Goal: Task Accomplishment & Management: Manage account settings

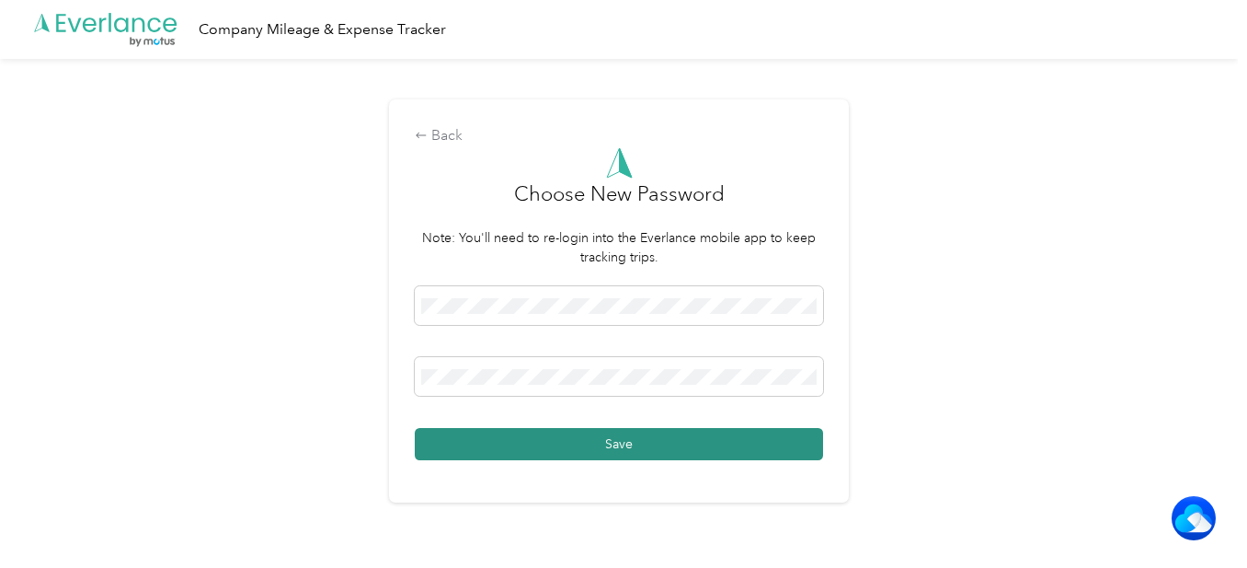
click at [529, 439] on button "Save" at bounding box center [619, 444] width 408 height 32
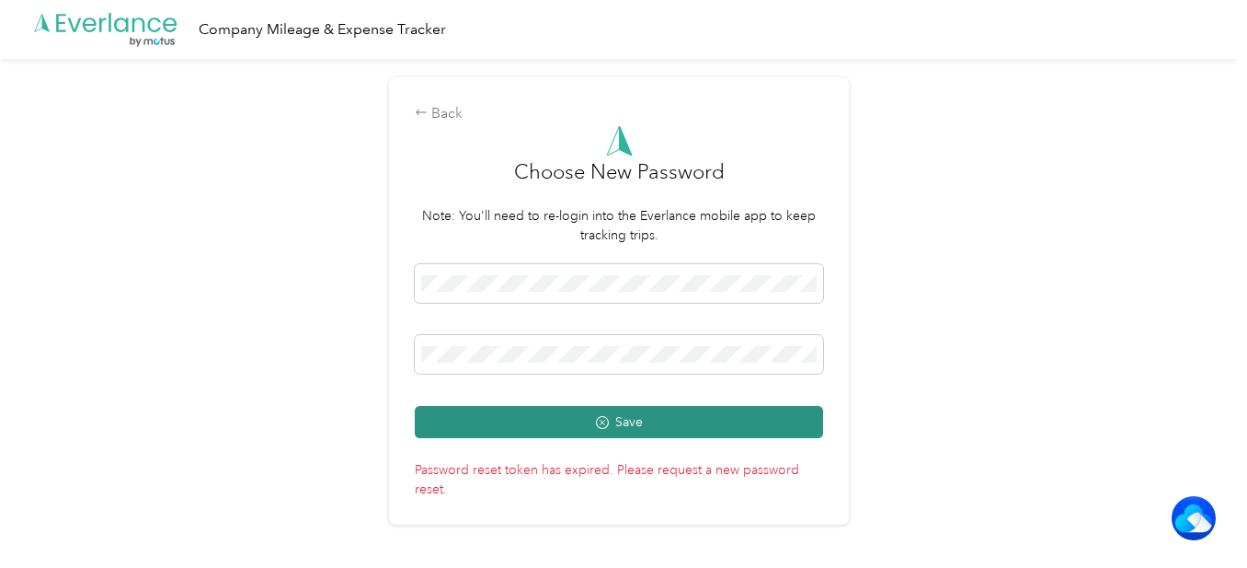
click at [436, 422] on button "Save" at bounding box center [619, 422] width 408 height 32
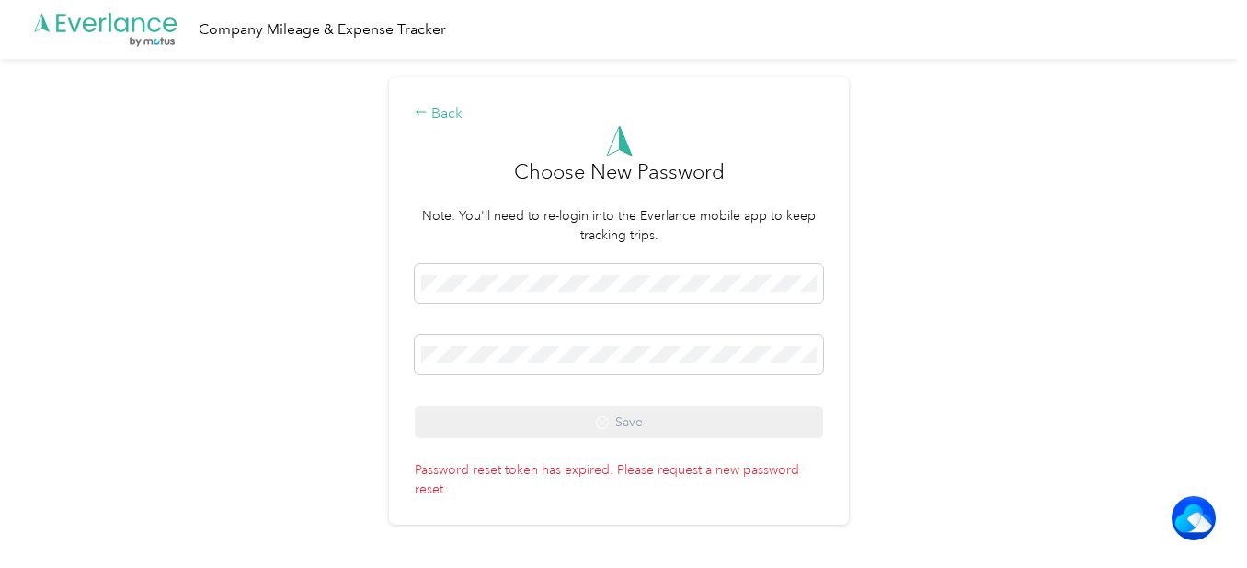
click at [437, 113] on div "Back" at bounding box center [619, 114] width 408 height 22
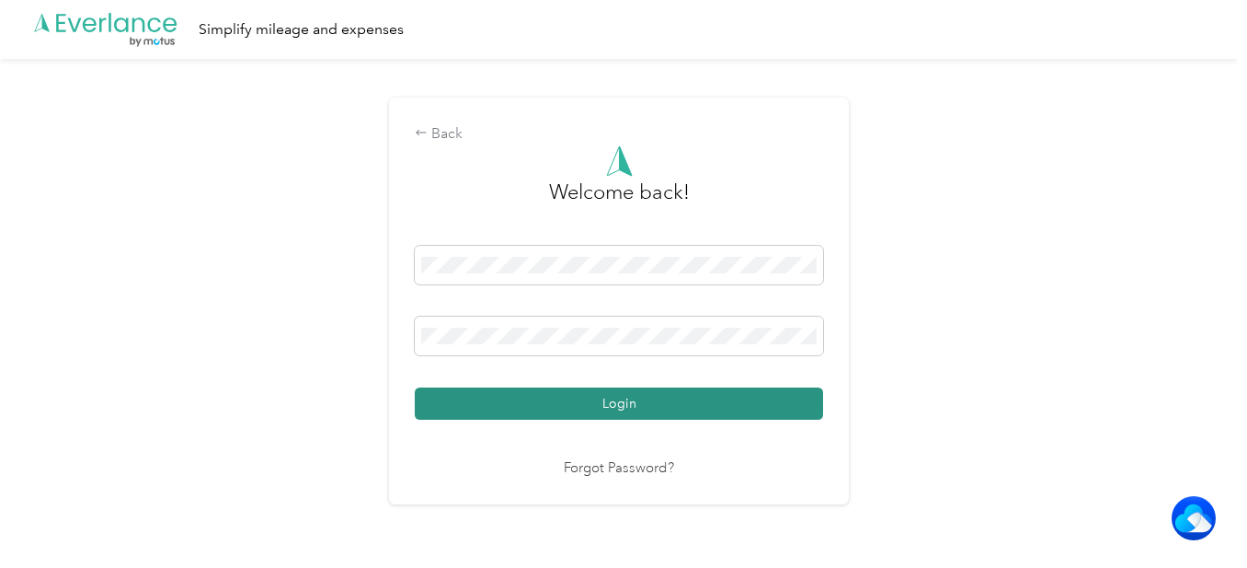
click at [433, 393] on button "Login" at bounding box center [619, 403] width 408 height 32
click at [498, 402] on button "Login" at bounding box center [619, 403] width 408 height 32
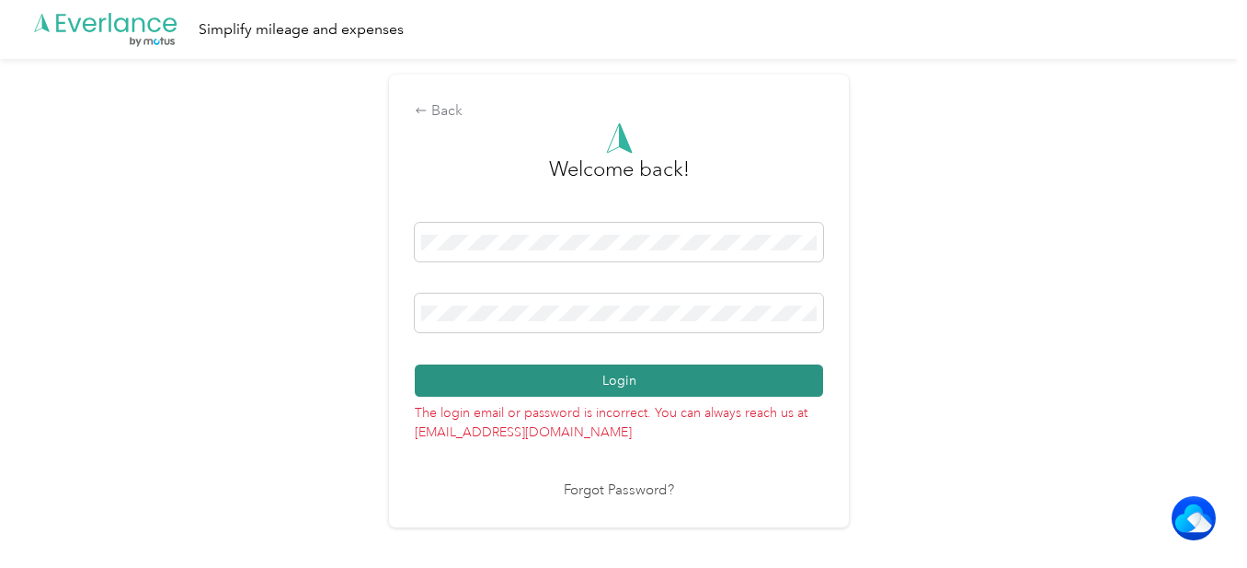
click at [522, 382] on button "Login" at bounding box center [619, 380] width 408 height 32
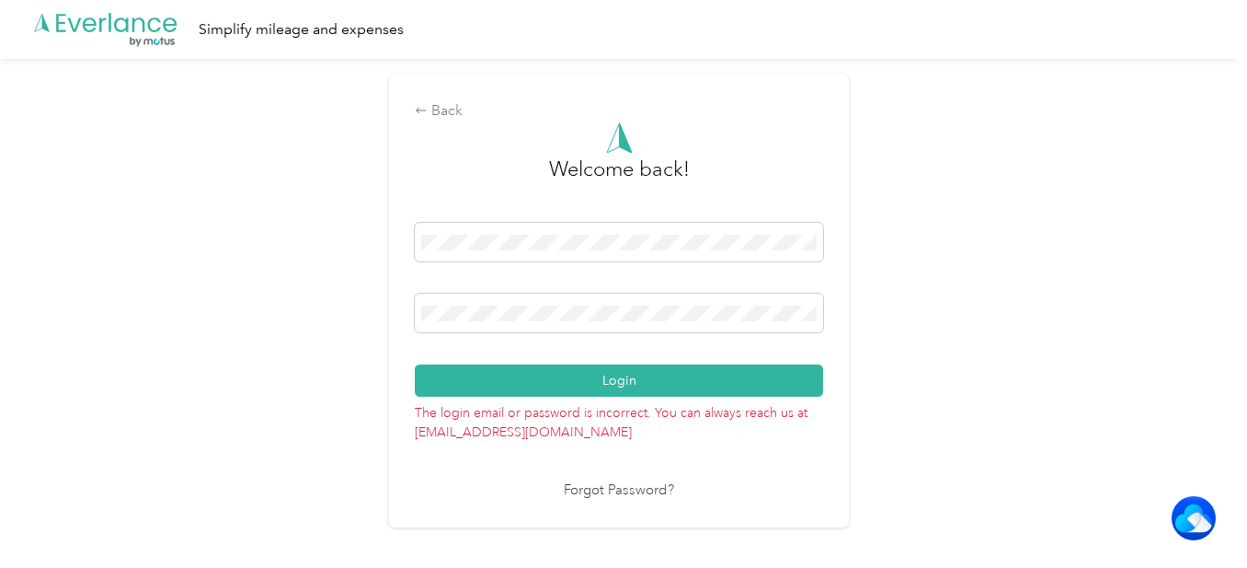
click at [597, 490] on link "Forgot Password?" at bounding box center [619, 490] width 110 height 21
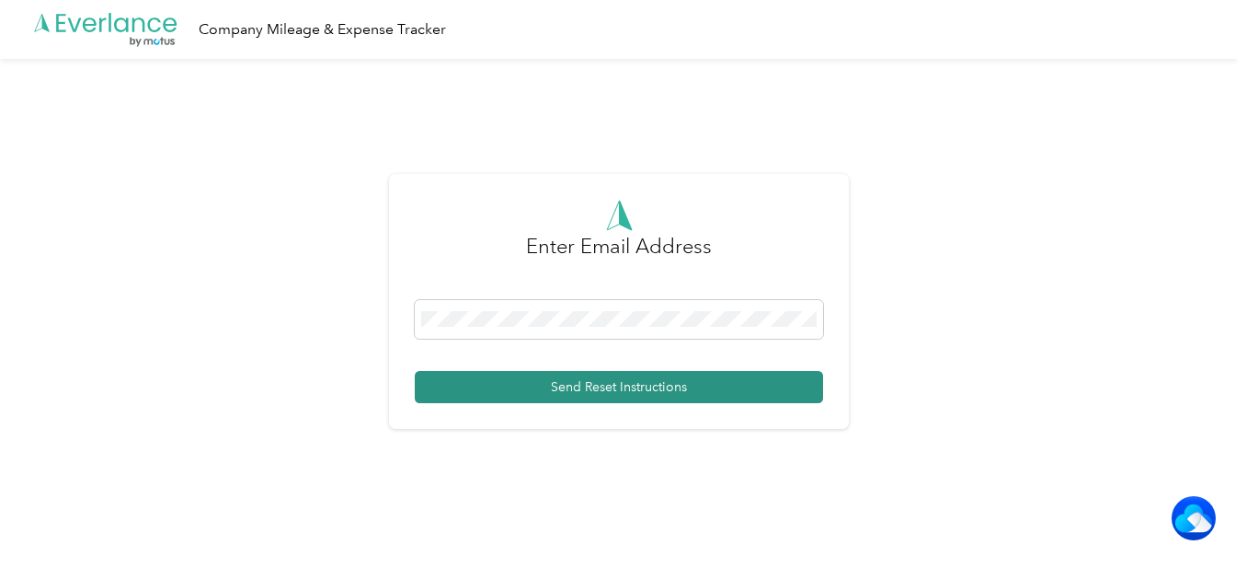
click at [493, 386] on button "Send Reset Instructions" at bounding box center [619, 387] width 408 height 32
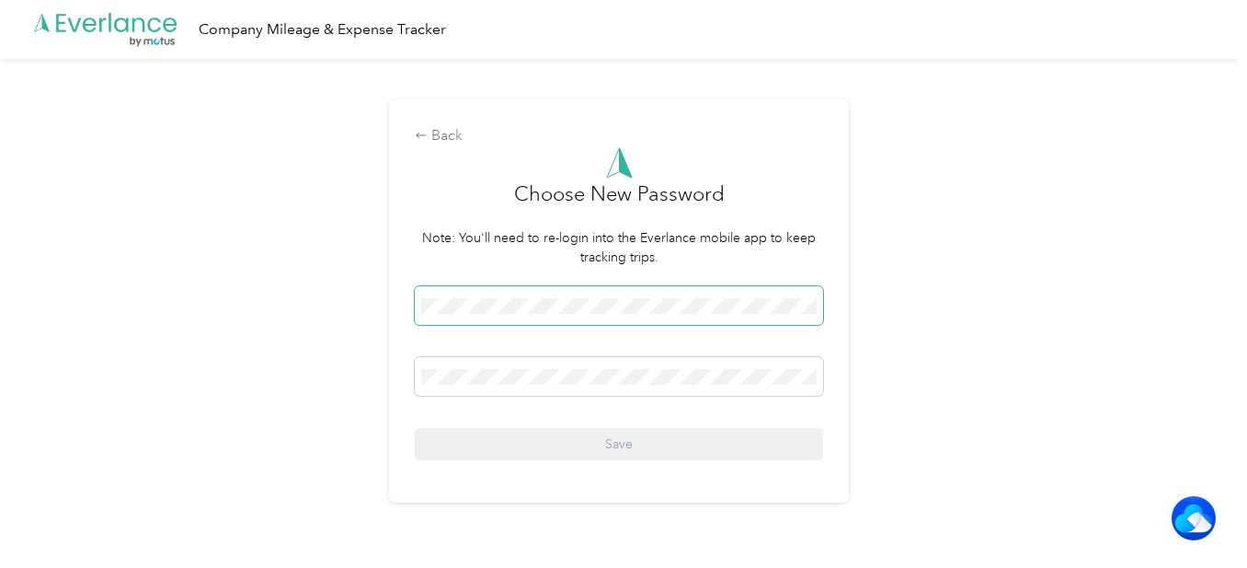
click at [419, 299] on span at bounding box center [619, 305] width 408 height 39
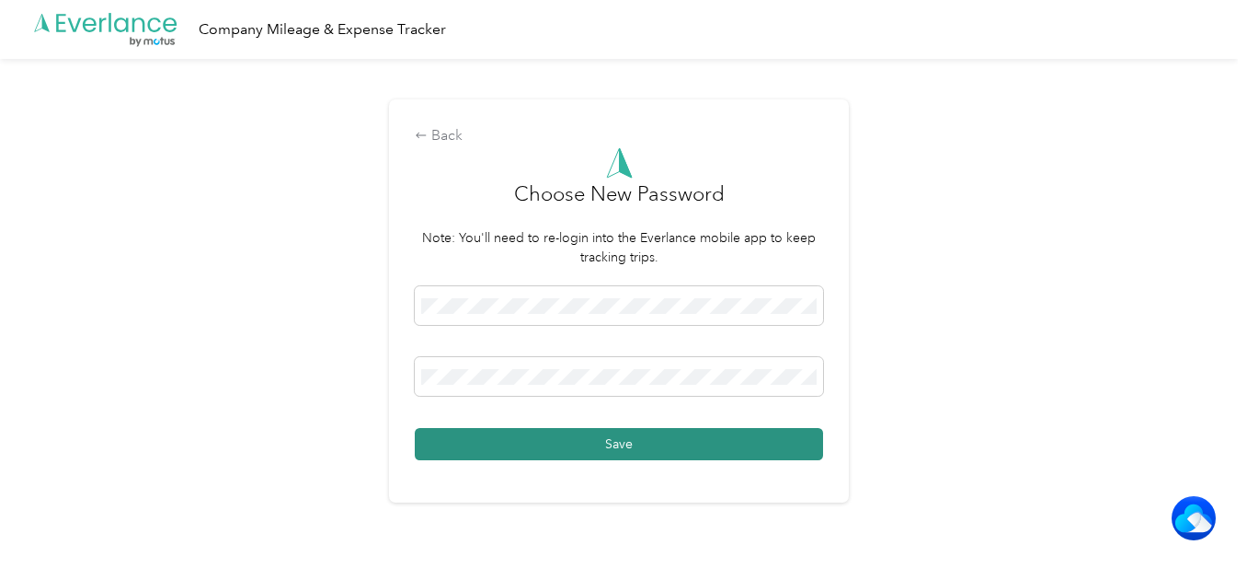
click at [541, 439] on button "Save" at bounding box center [619, 444] width 408 height 32
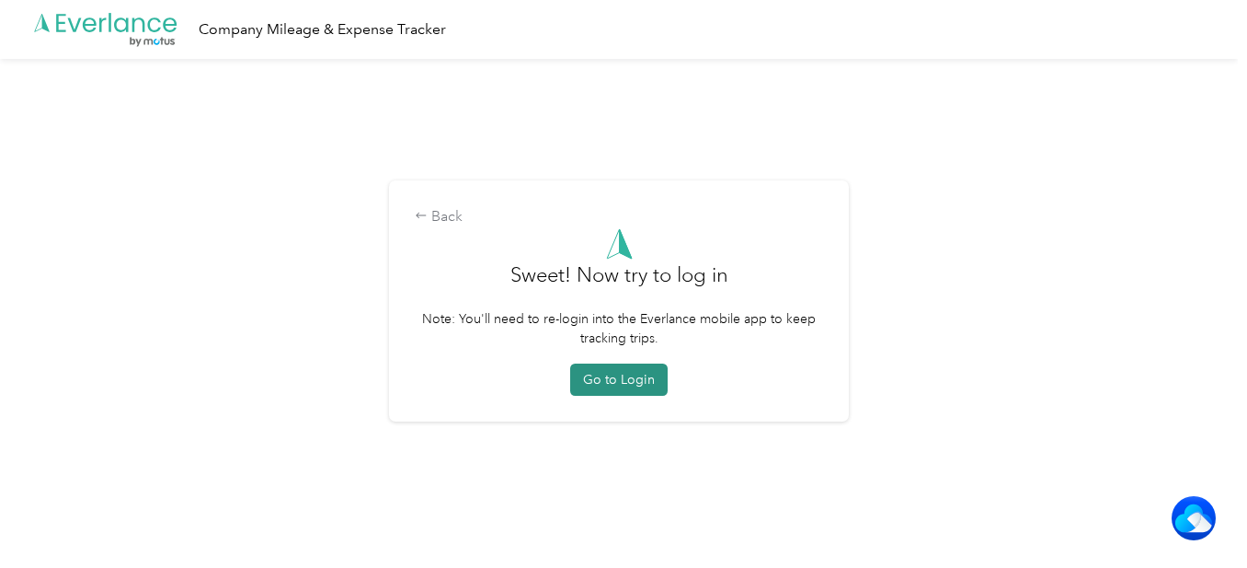
click at [620, 383] on button "Go to Login" at bounding box center [619, 379] width 98 height 32
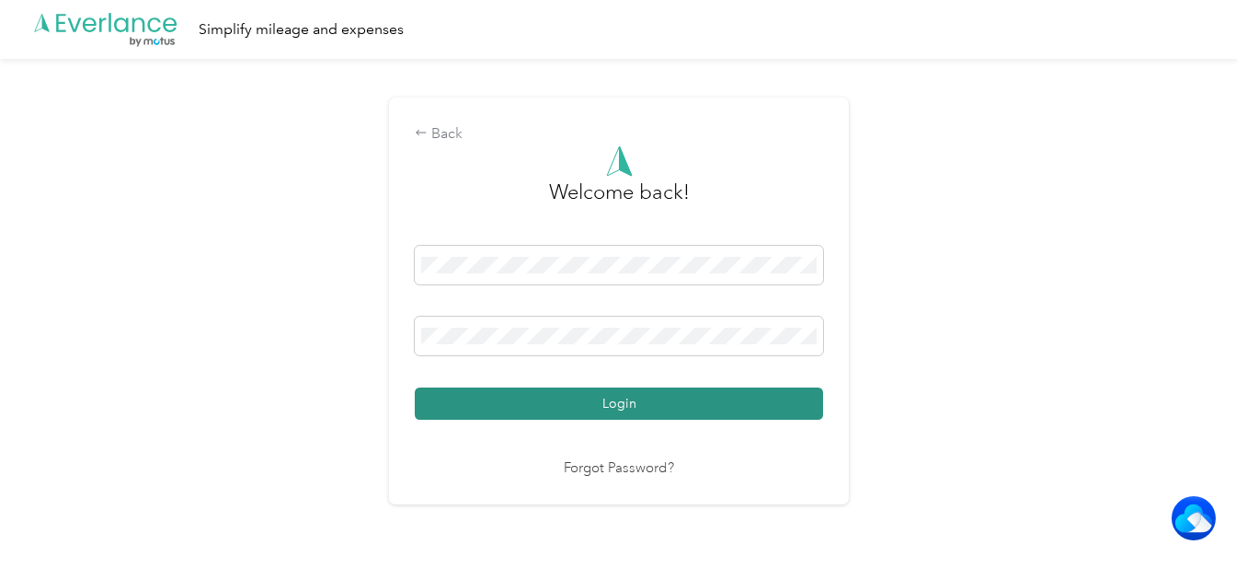
click at [776, 409] on button "Login" at bounding box center [619, 403] width 408 height 32
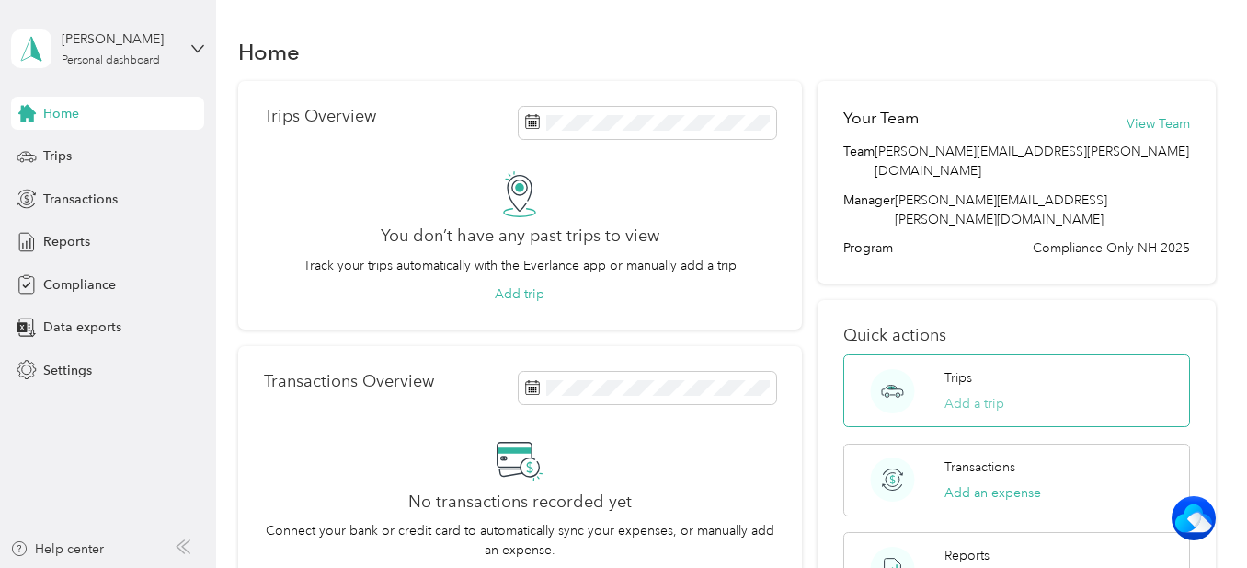
click at [973, 394] on button "Add a trip" at bounding box center [975, 403] width 60 height 19
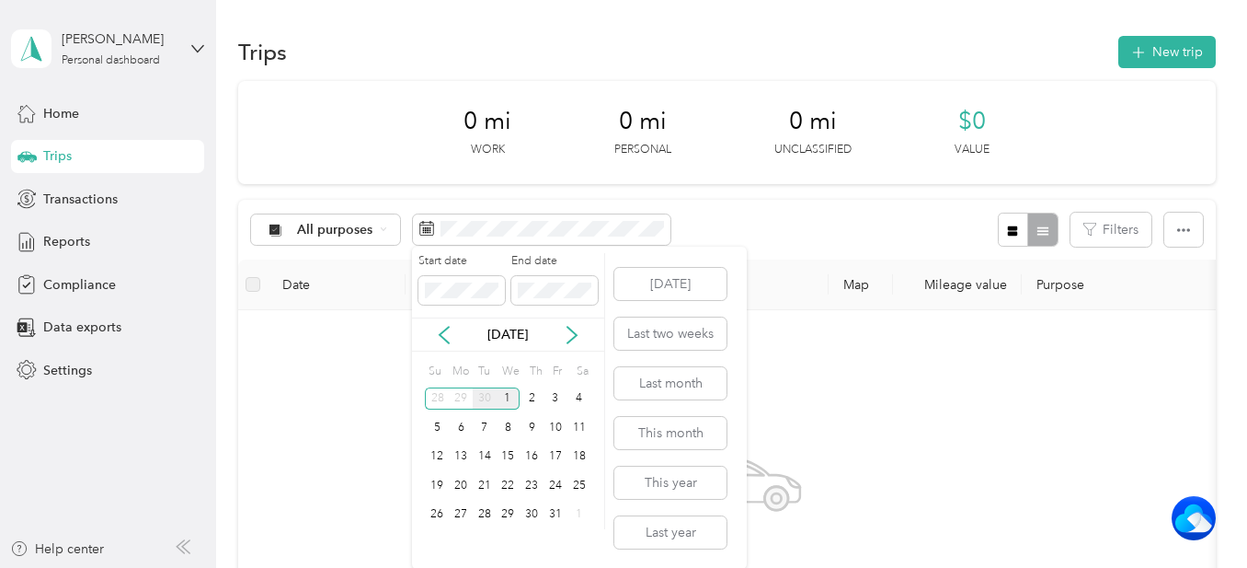
click at [485, 398] on div "30" at bounding box center [485, 398] width 24 height 23
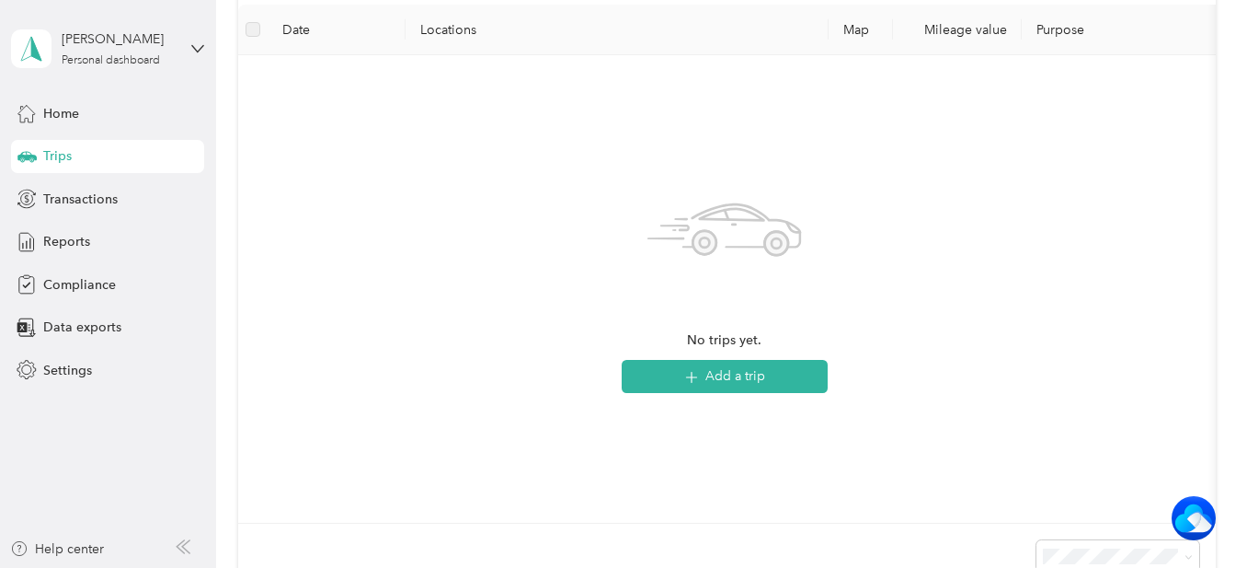
scroll to position [276, 0]
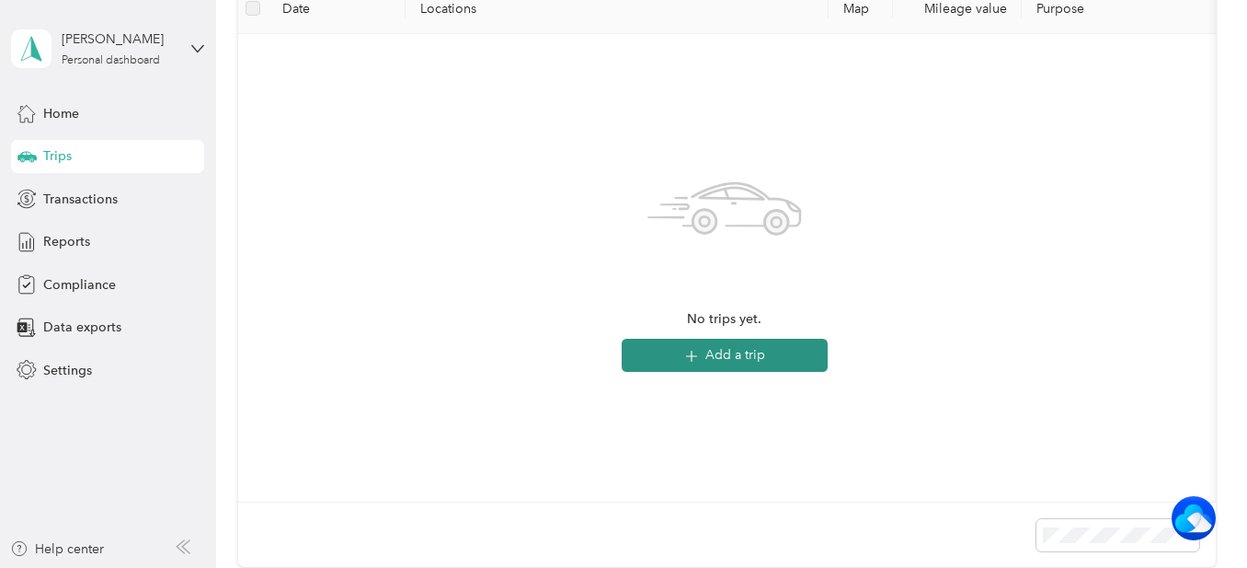
click at [731, 357] on button "Add a trip" at bounding box center [725, 355] width 206 height 33
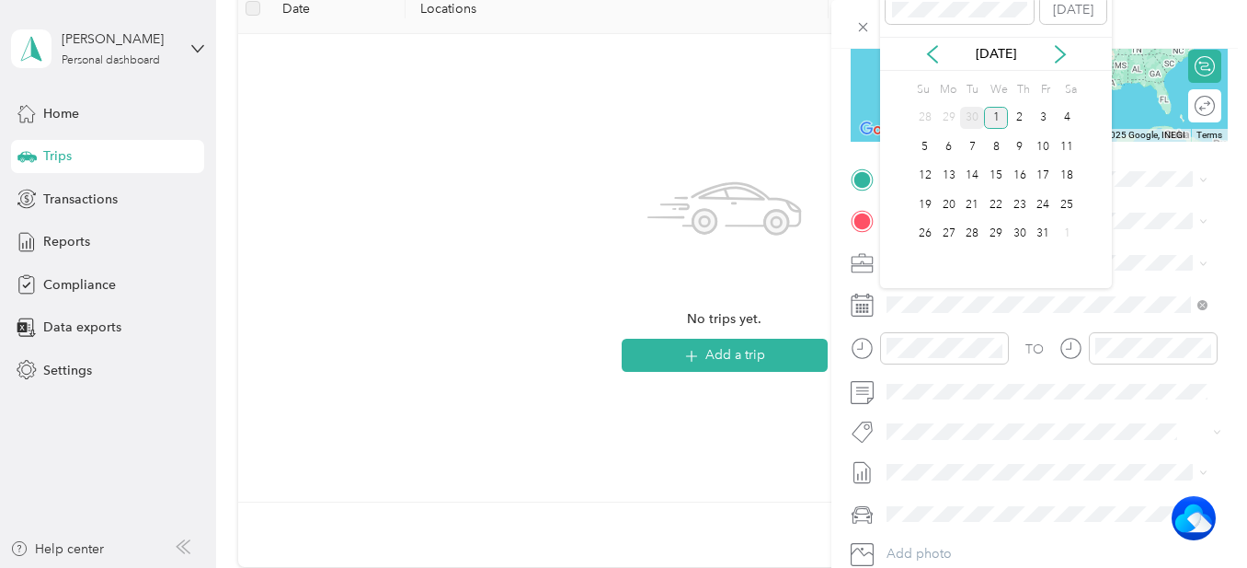
click at [971, 119] on div "30" at bounding box center [972, 118] width 24 height 23
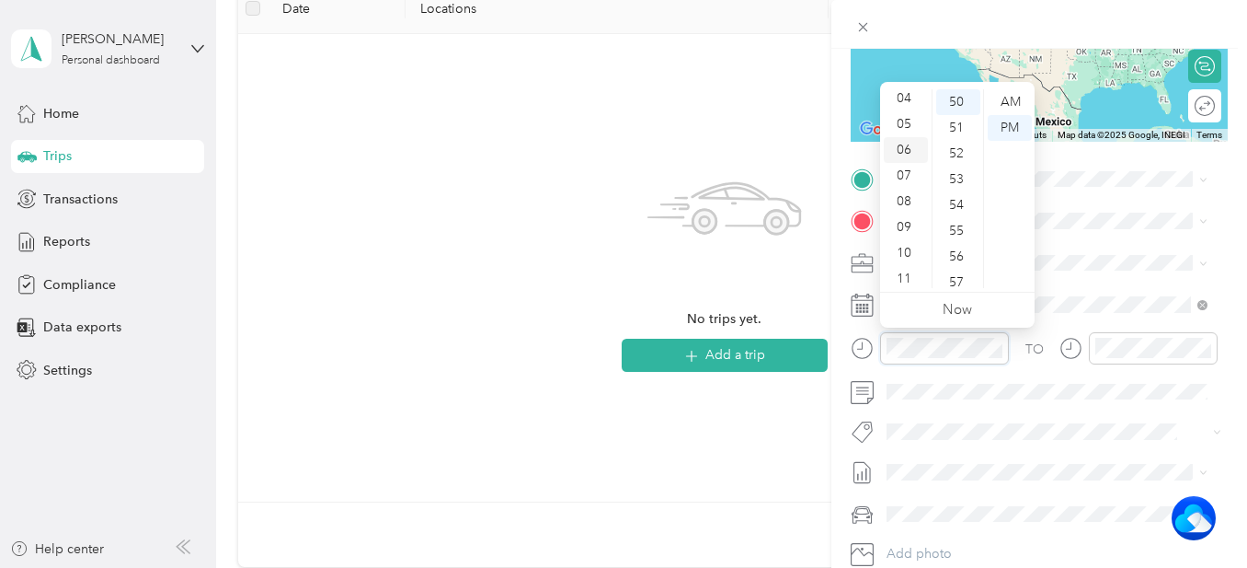
scroll to position [110, 0]
click at [906, 247] on div "10" at bounding box center [906, 249] width 44 height 26
click at [965, 121] on div "15" at bounding box center [958, 121] width 44 height 26
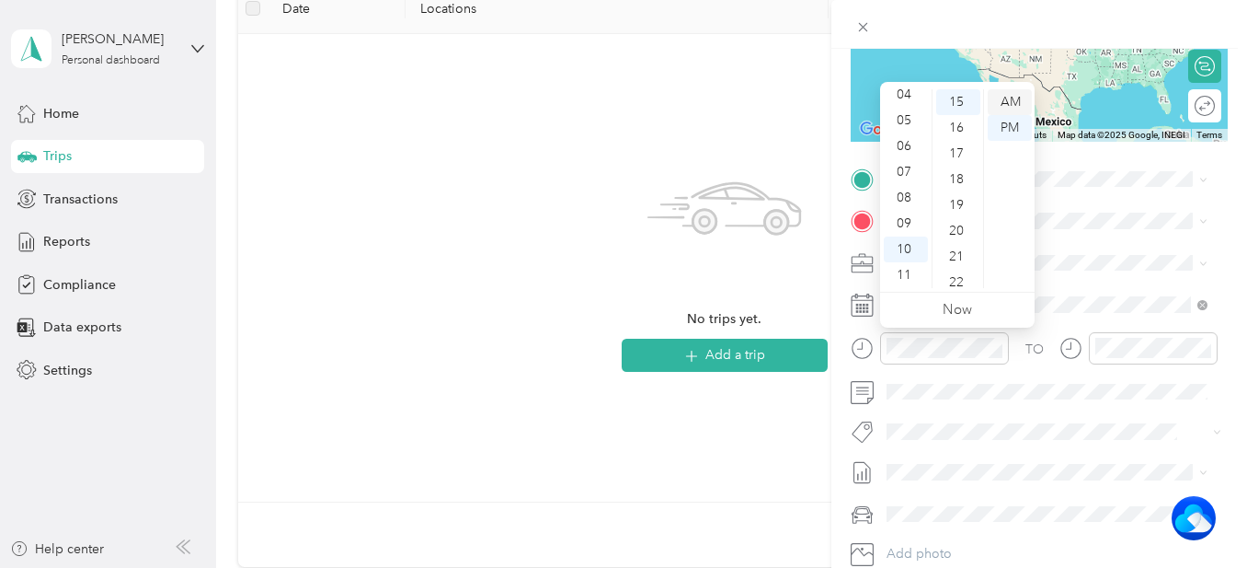
click at [1014, 103] on div "AM" at bounding box center [1010, 102] width 44 height 26
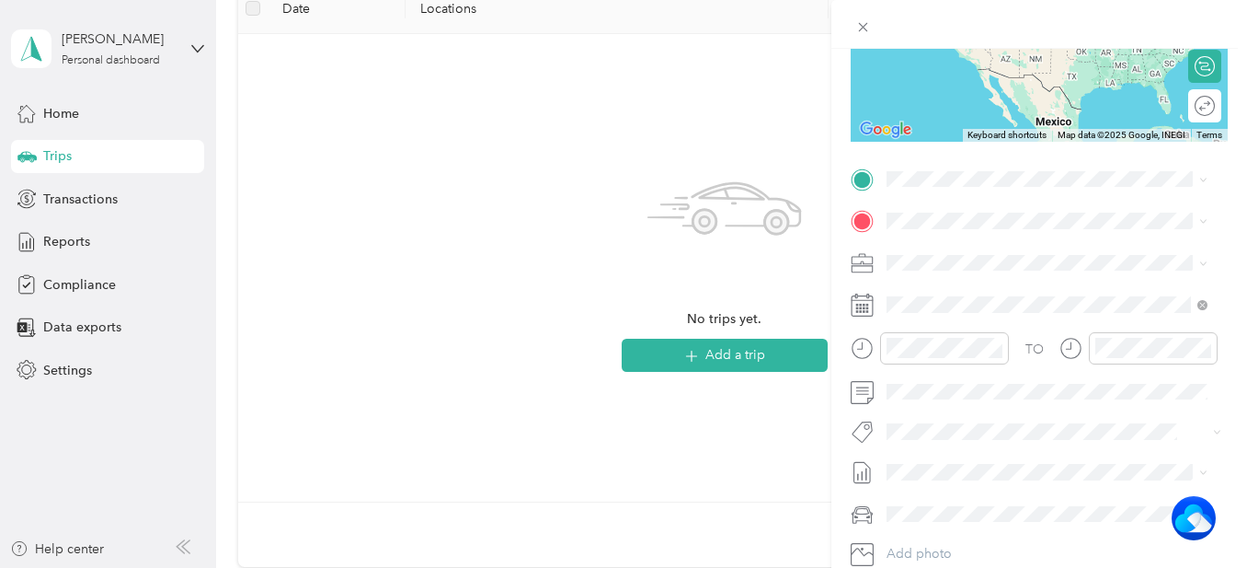
click at [1073, 351] on icon at bounding box center [1071, 348] width 23 height 23
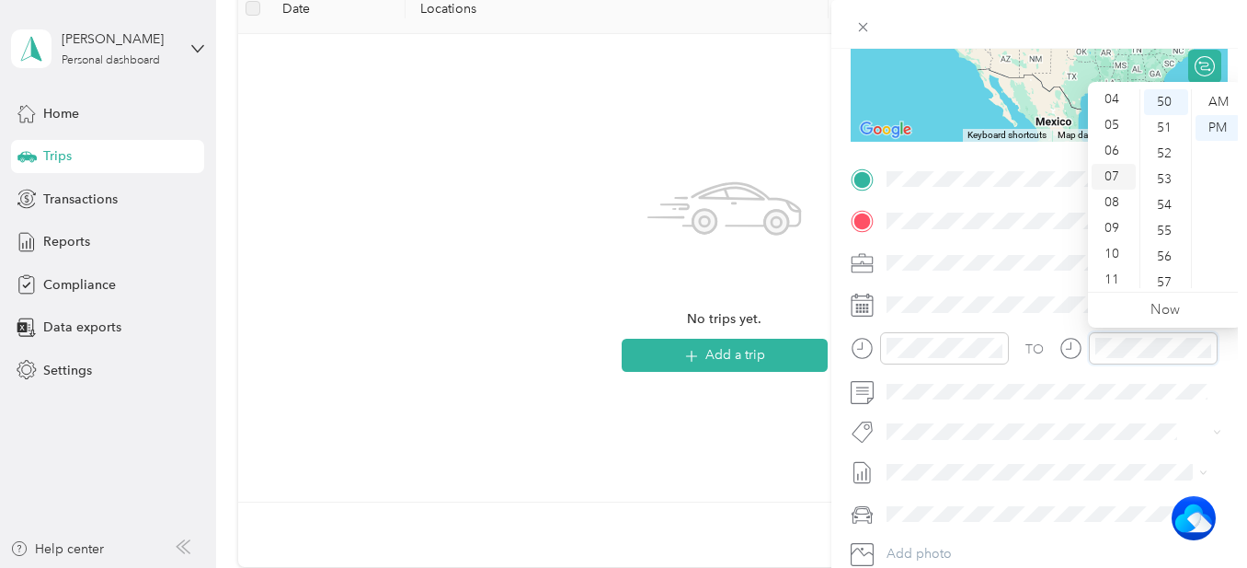
scroll to position [110, 0]
click at [1119, 247] on div "10" at bounding box center [1114, 249] width 44 height 26
click at [1174, 102] on div "50" at bounding box center [1166, 102] width 44 height 26
click at [1224, 100] on div "AM" at bounding box center [1218, 102] width 44 height 26
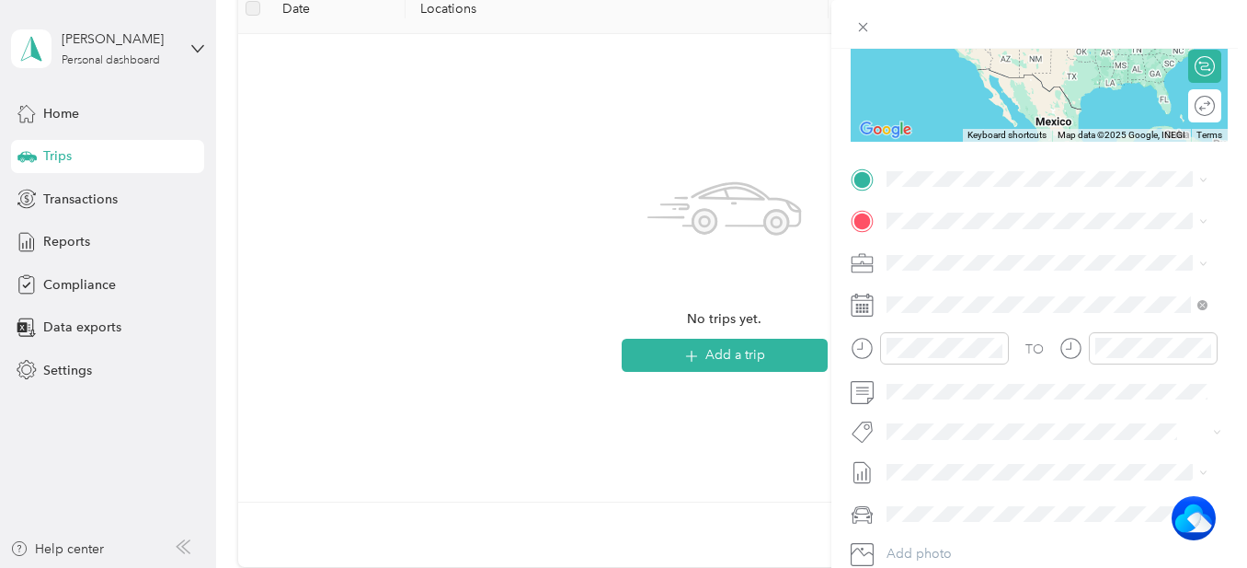
click at [807, 286] on div "New Trip Save This trip cannot be edited because it is either under review, app…" at bounding box center [623, 284] width 1247 height 568
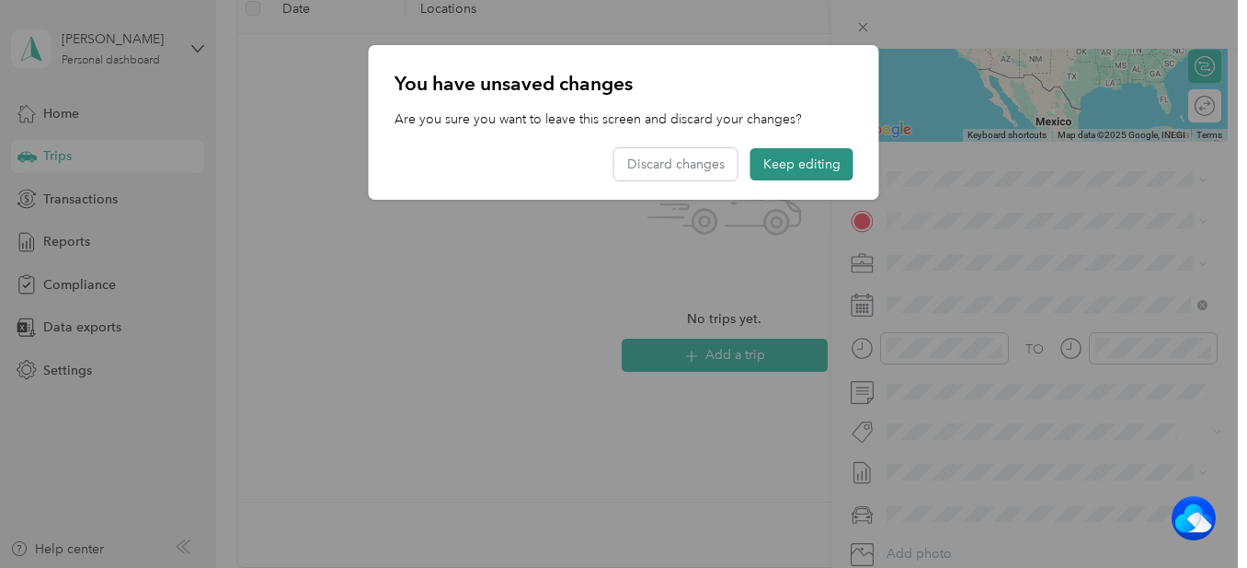
click at [817, 164] on button "Keep editing" at bounding box center [802, 164] width 103 height 32
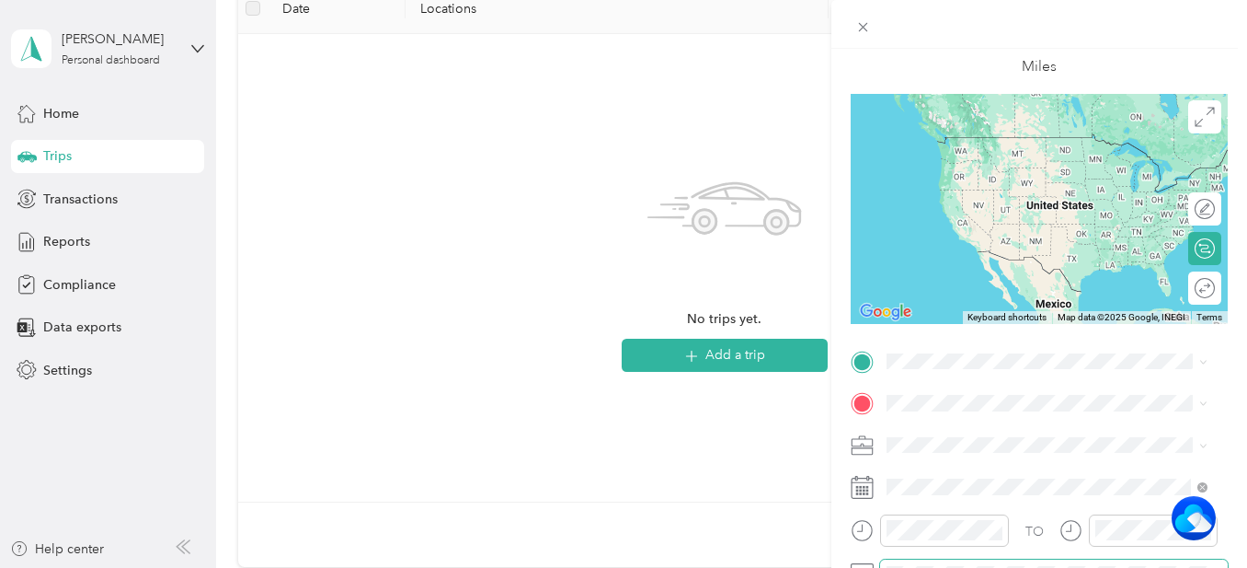
scroll to position [0, 0]
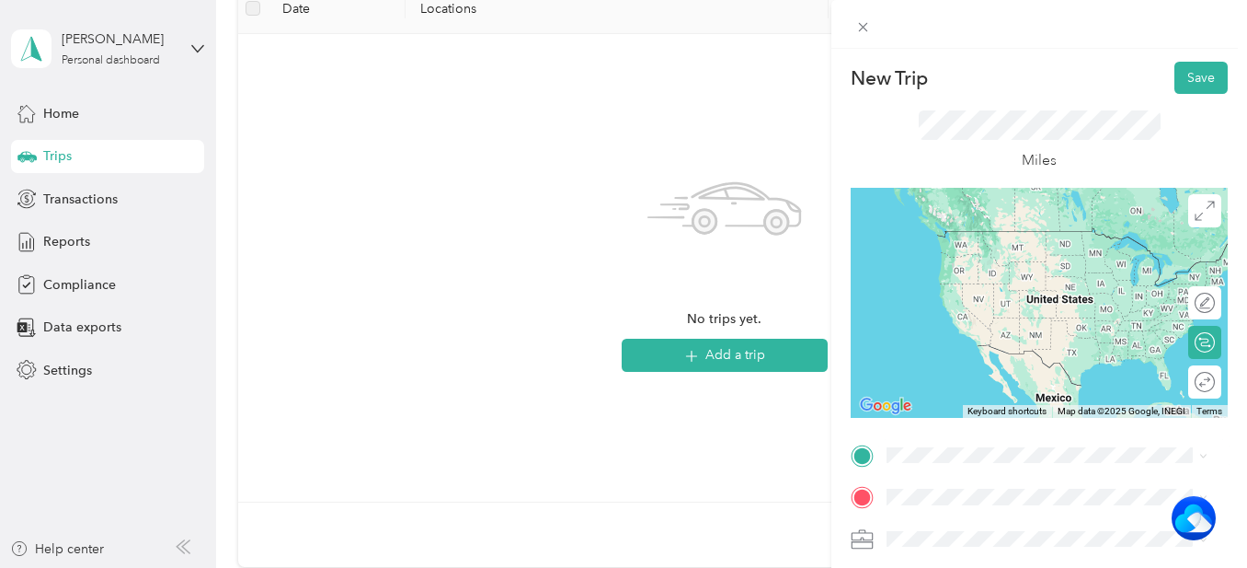
click at [1053, 237] on span "434 Greeves Street Kane, Pennsylvania 16735, United States" at bounding box center [1062, 230] width 281 height 32
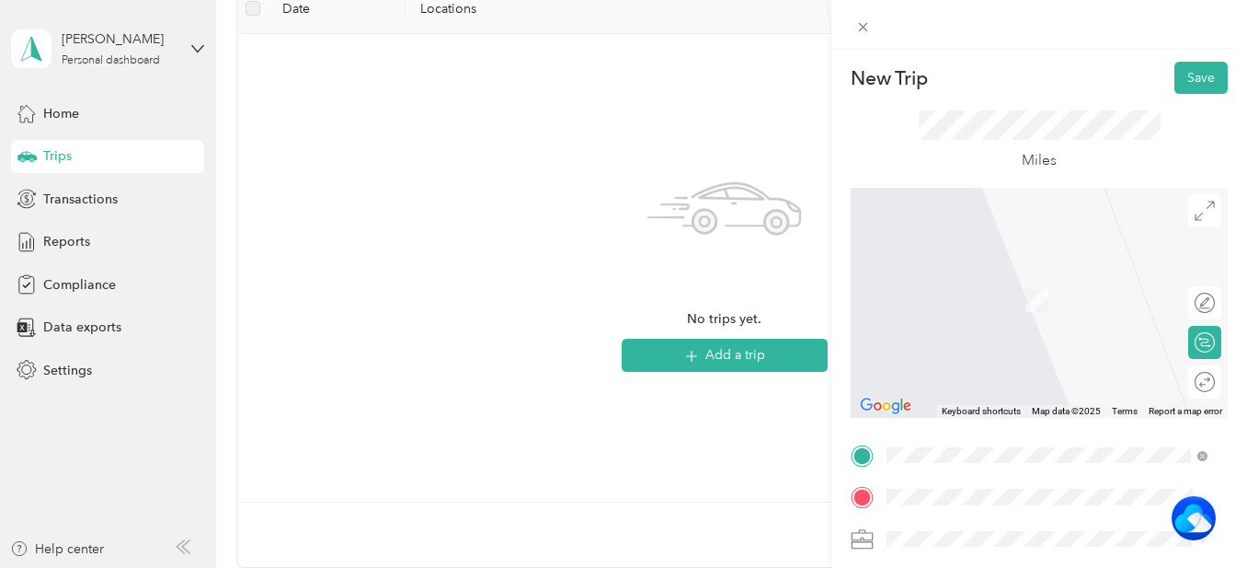
click at [1067, 282] on span "325 Main Street Ridgway, Pennsylvania 15853, United States" at bounding box center [1062, 275] width 281 height 32
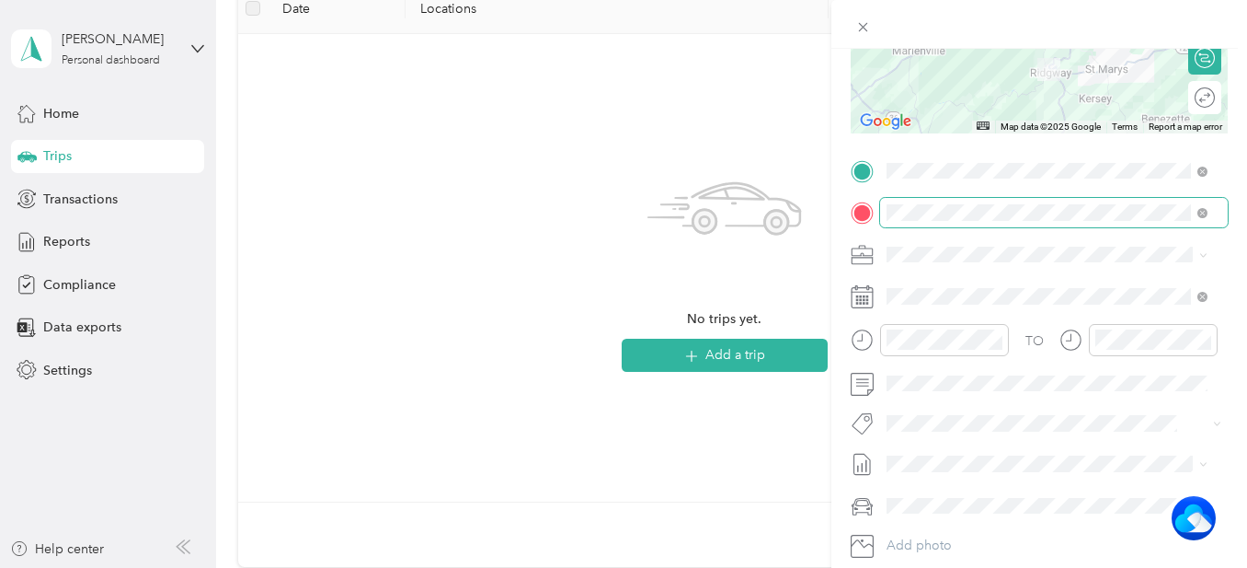
scroll to position [368, 0]
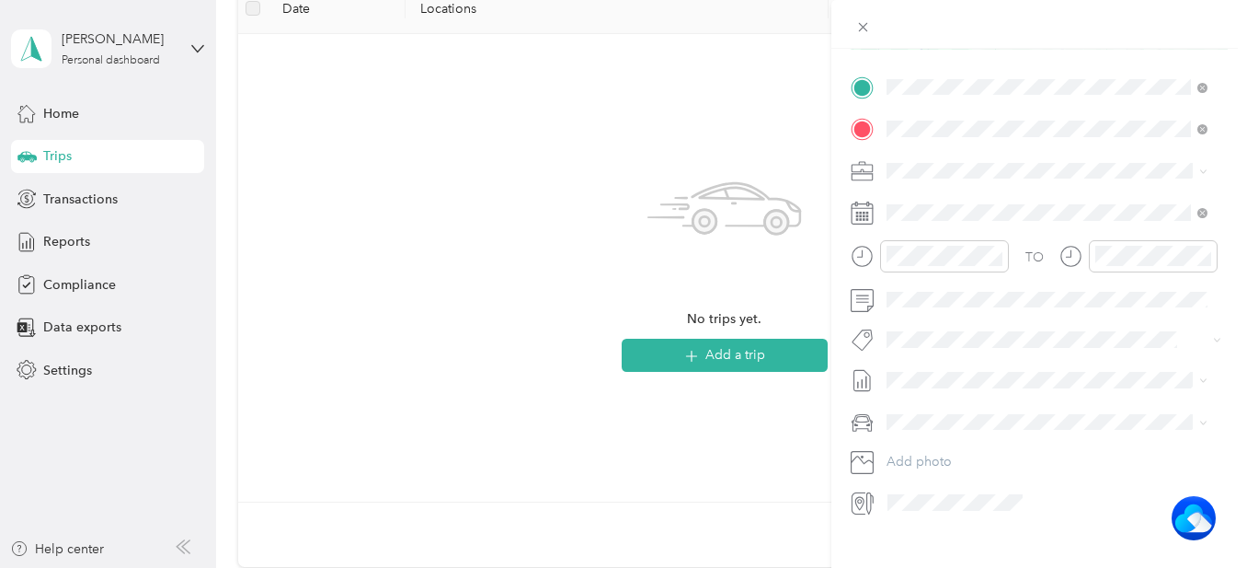
click at [987, 455] on li "Chrysler Voyager" at bounding box center [1047, 452] width 334 height 32
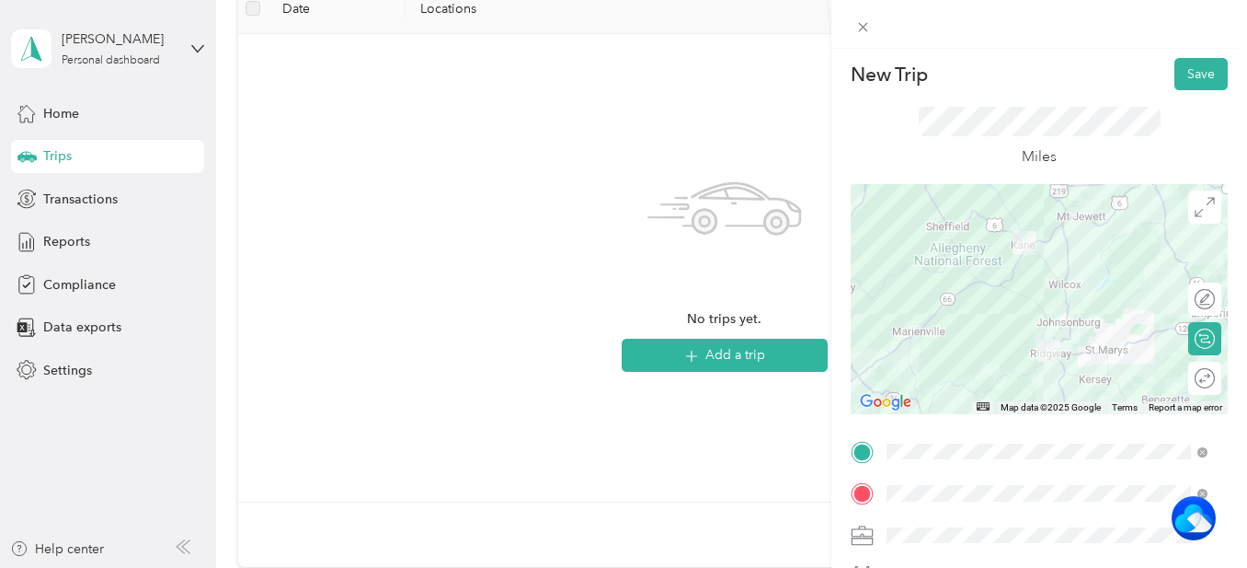
scroll to position [0, 0]
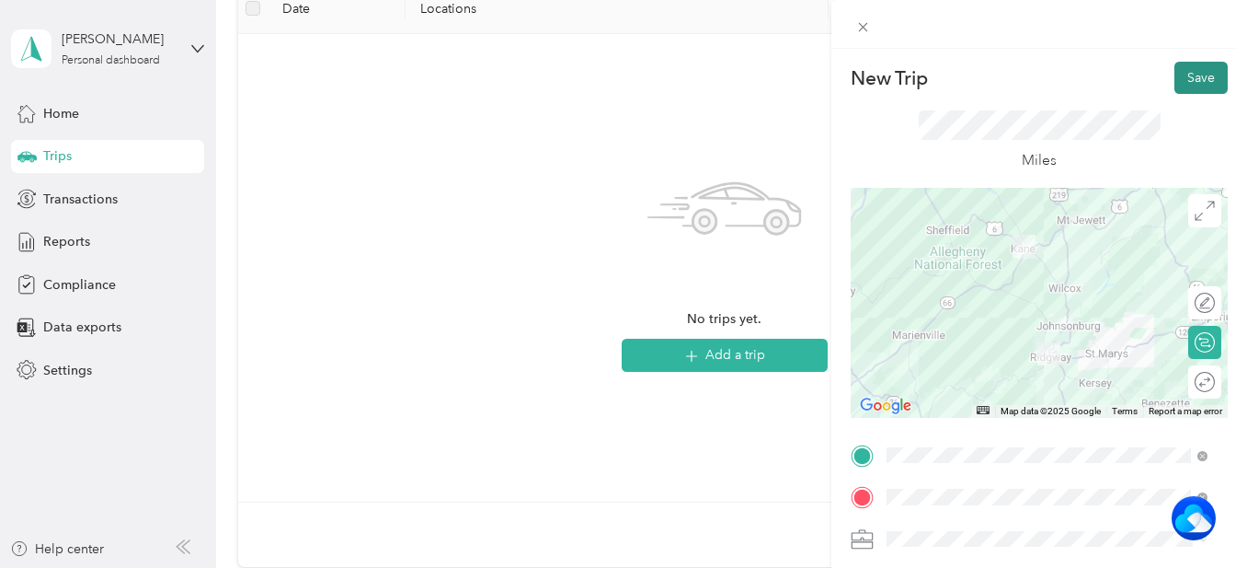
click at [1186, 81] on button "Save" at bounding box center [1201, 78] width 53 height 32
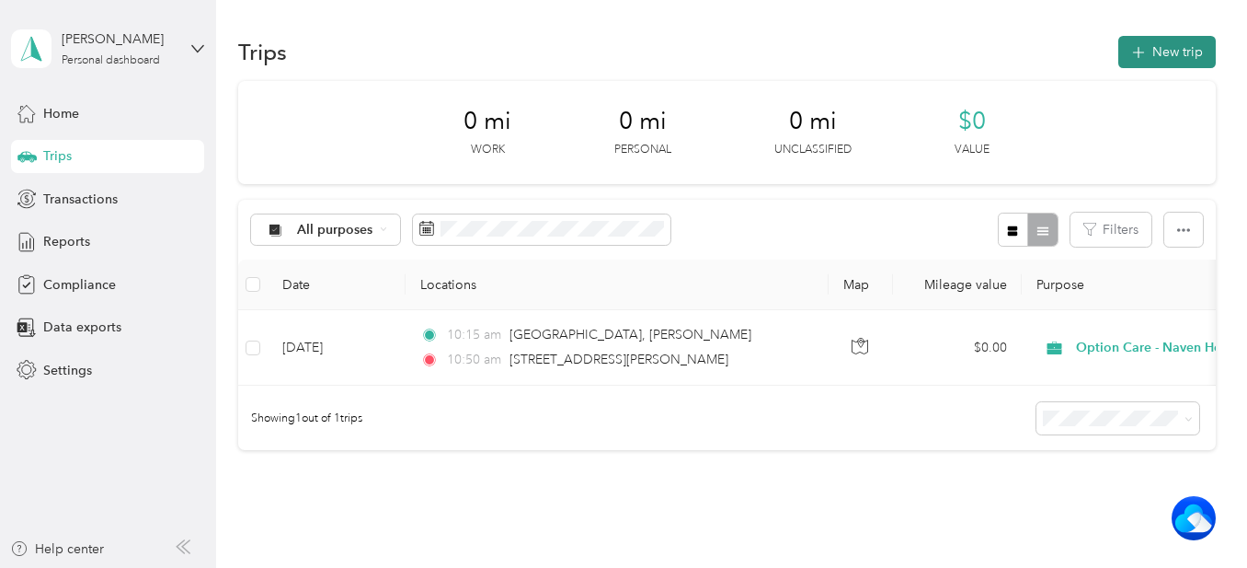
click at [1164, 55] on button "New trip" at bounding box center [1168, 52] width 98 height 32
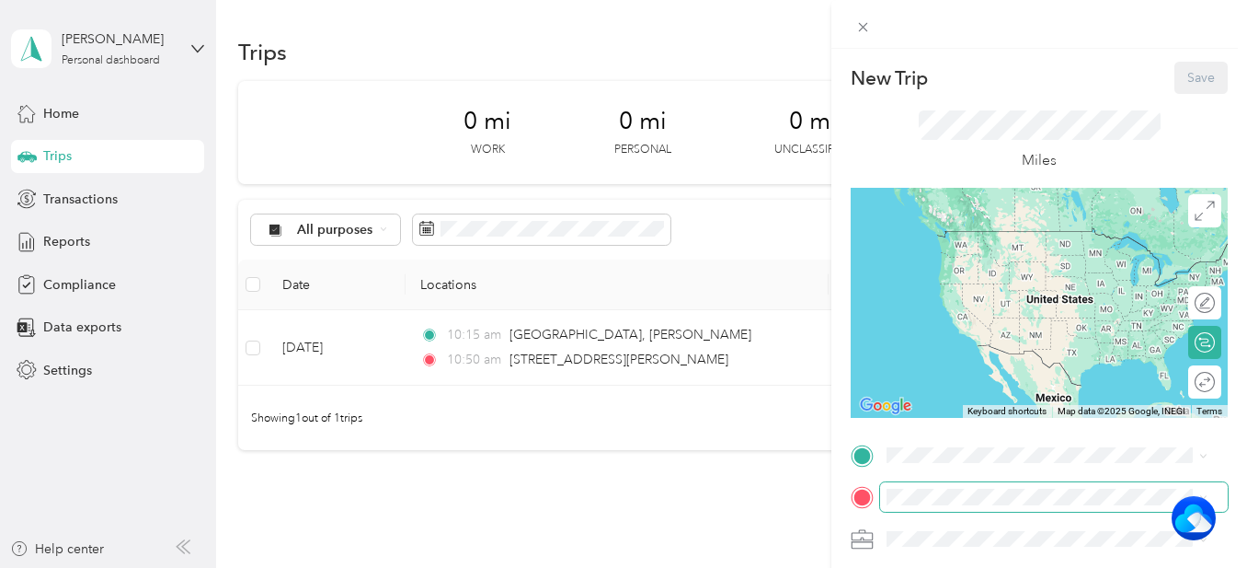
scroll to position [92, 0]
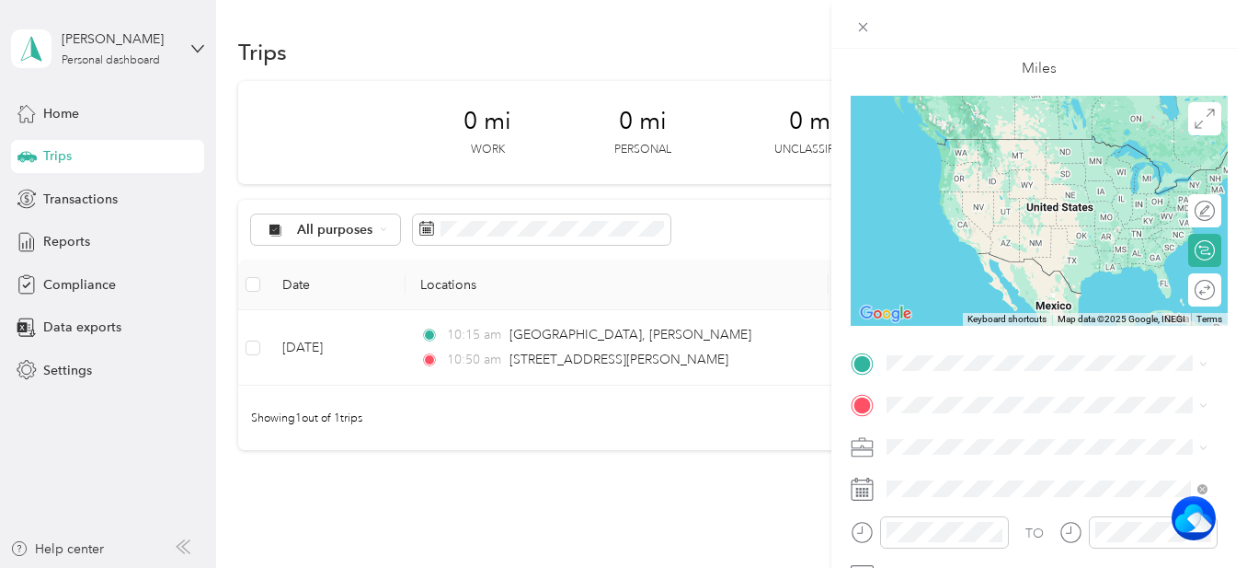
click at [988, 246] on span "325 Main Street Ridgway, Pennsylvania 15853, United States" at bounding box center [1062, 229] width 281 height 32
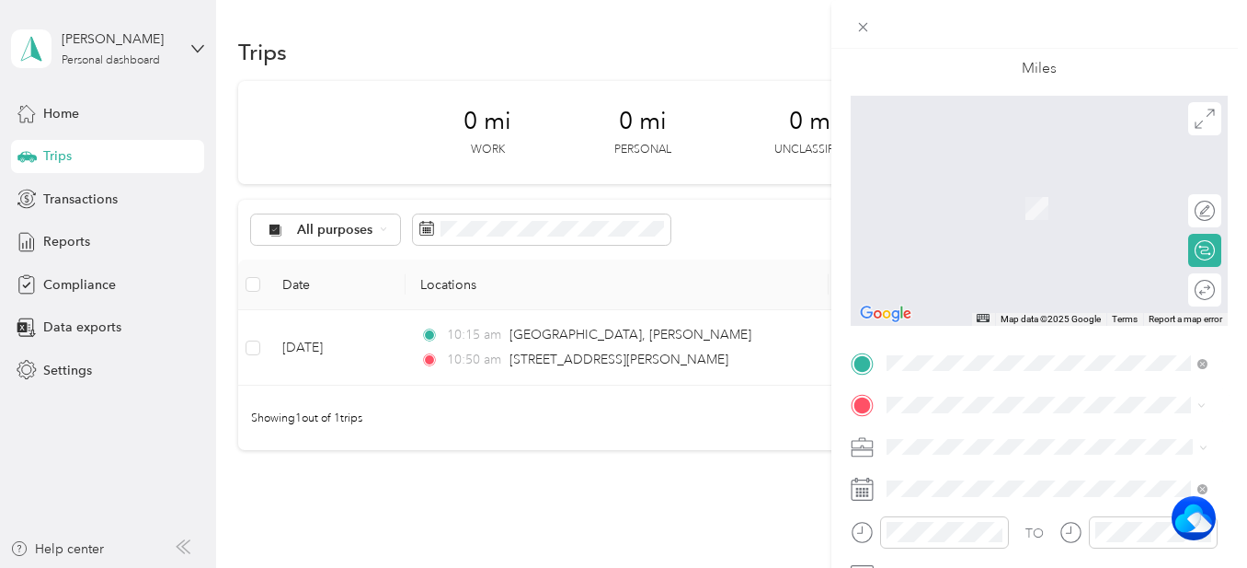
click at [1004, 189] on span "434 Greeves Street Kane, Pennsylvania 16735, United States" at bounding box center [1062, 188] width 281 height 32
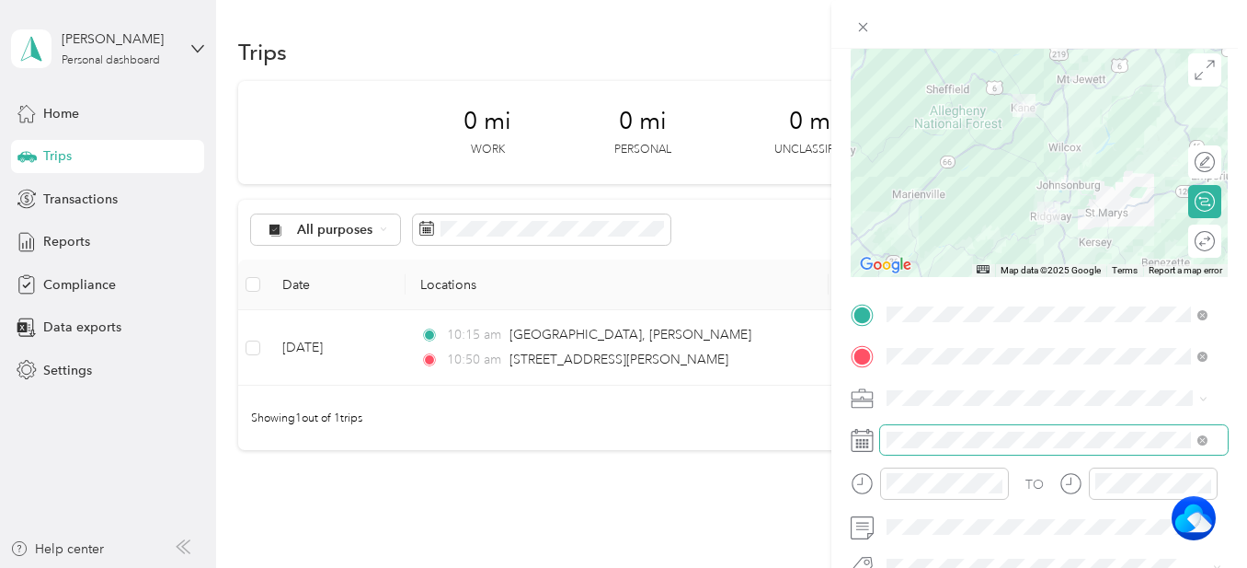
scroll to position [184, 0]
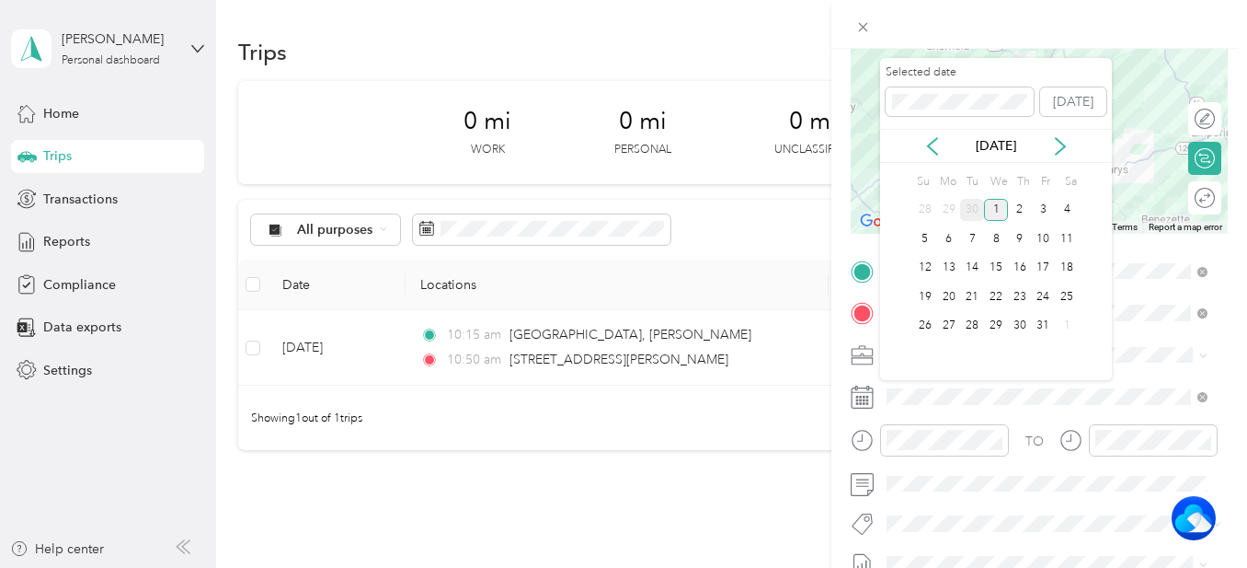
click at [965, 214] on div "30" at bounding box center [972, 210] width 24 height 23
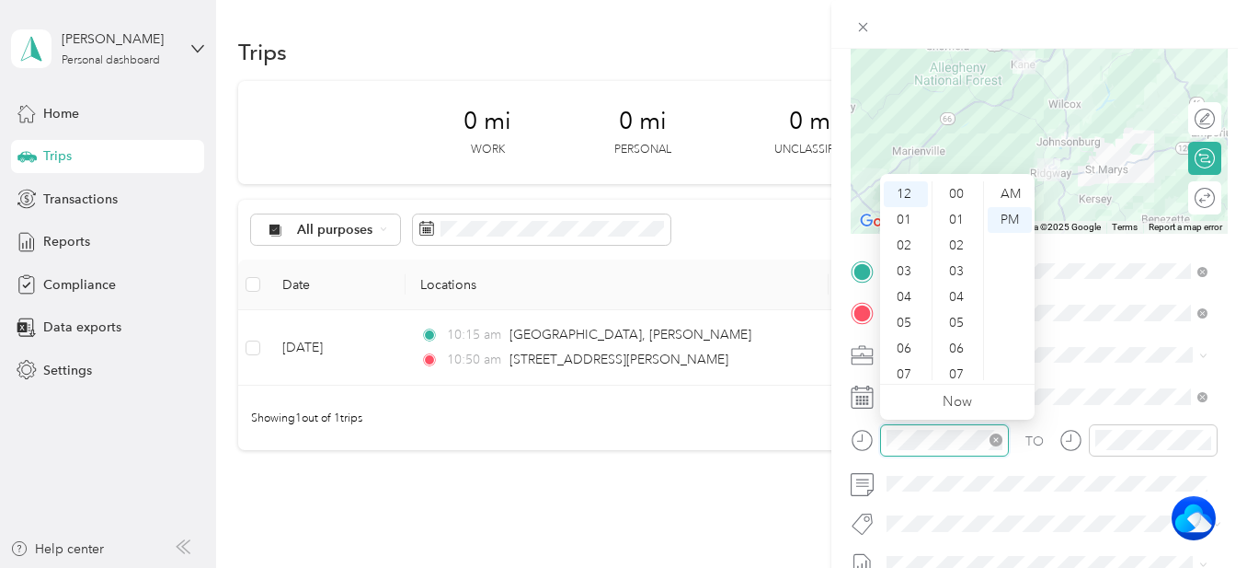
scroll to position [1347, 0]
click at [958, 186] on div "52" at bounding box center [958, 187] width 44 height 26
click at [1014, 191] on div "AM" at bounding box center [1010, 194] width 44 height 26
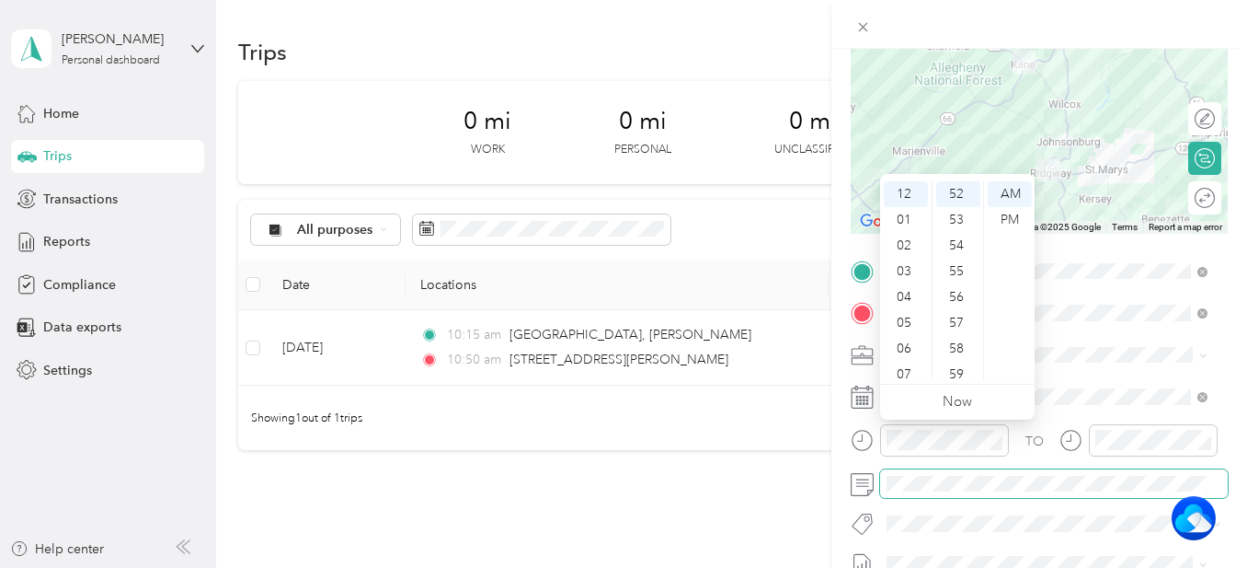
click at [1004, 471] on span at bounding box center [1054, 483] width 348 height 29
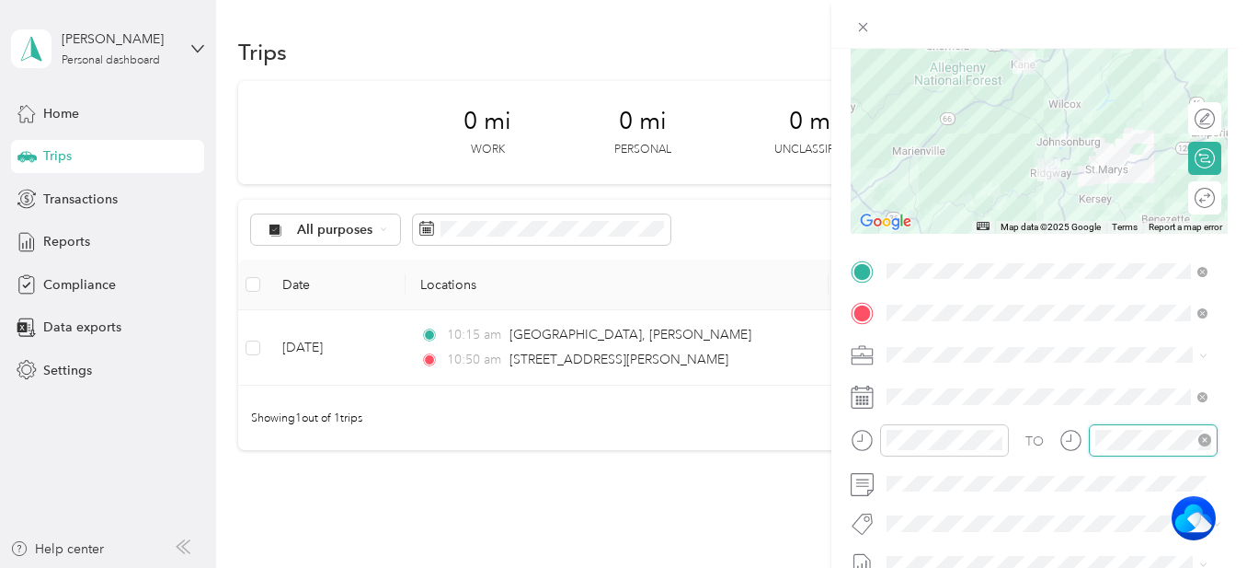
scroll to position [1347, 0]
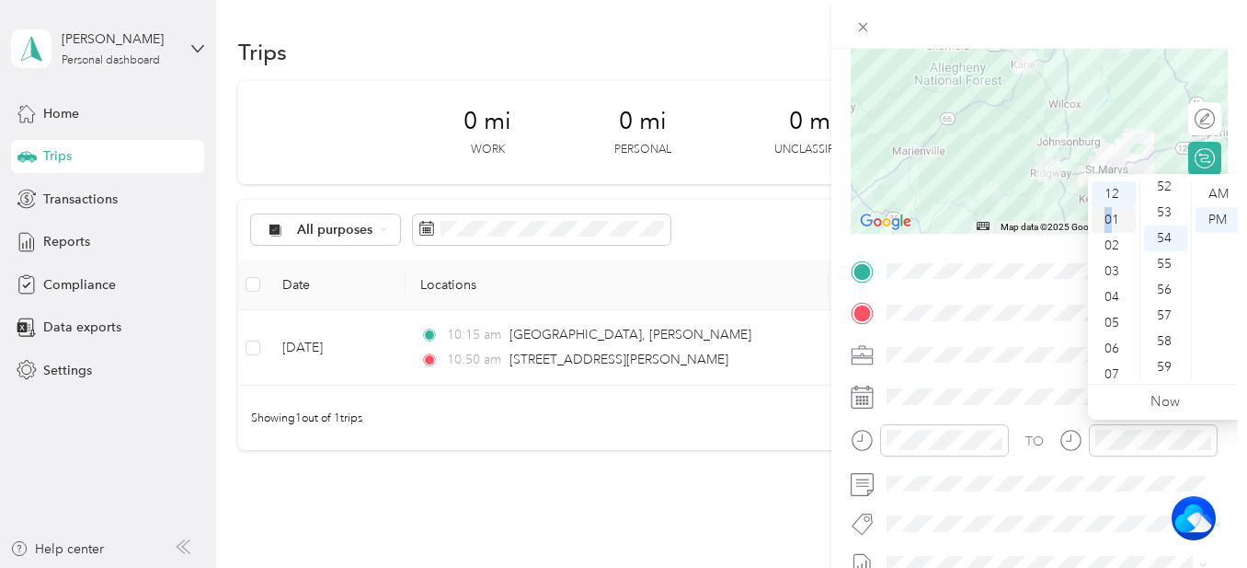
click at [1109, 218] on div "01" at bounding box center [1114, 220] width 44 height 26
click at [1166, 190] on div "00" at bounding box center [1166, 194] width 44 height 26
click at [1162, 307] on div "15" at bounding box center [1166, 305] width 44 height 26
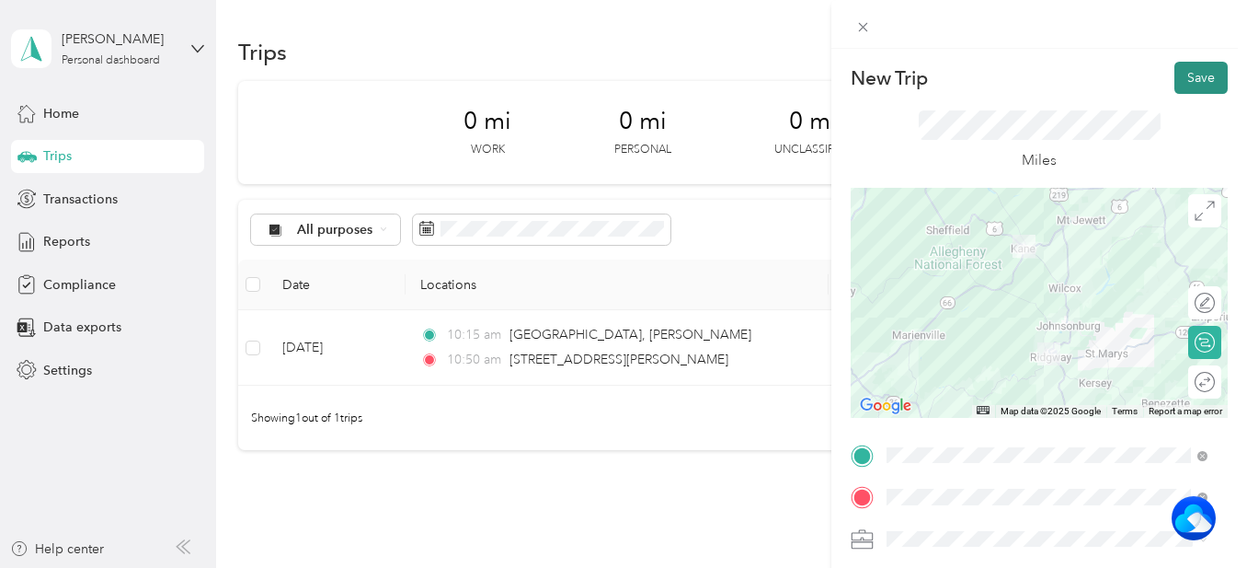
click at [1182, 75] on button "Save" at bounding box center [1201, 78] width 53 height 32
